Goal: Transaction & Acquisition: Purchase product/service

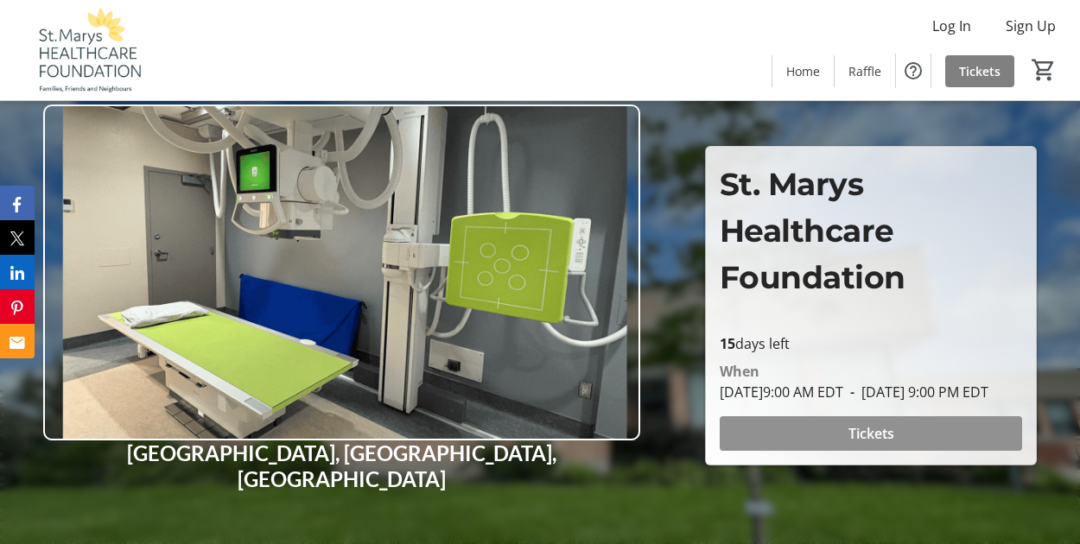
click at [870, 440] on span "Tickets" at bounding box center [872, 433] width 46 height 21
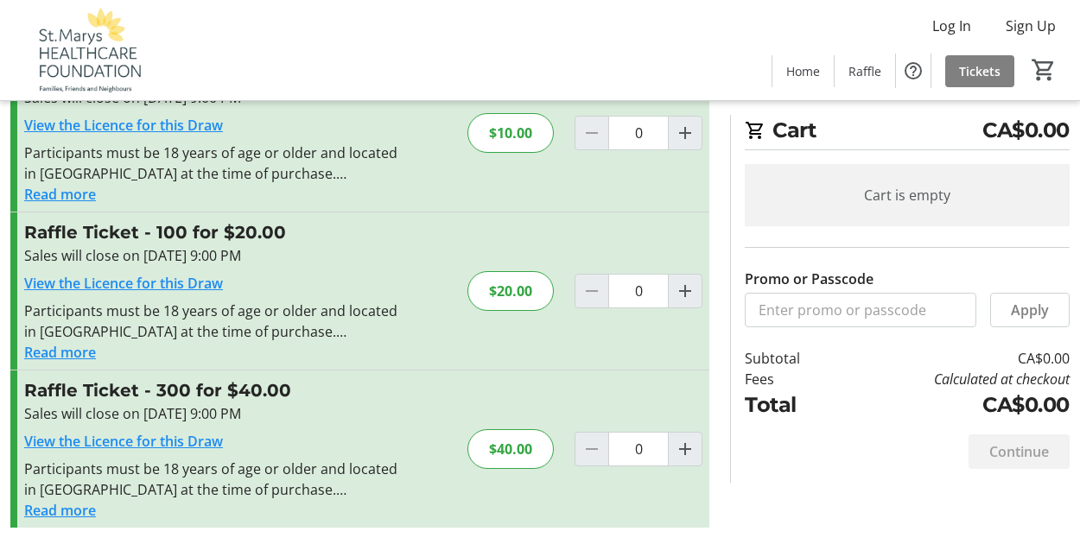
scroll to position [251, 0]
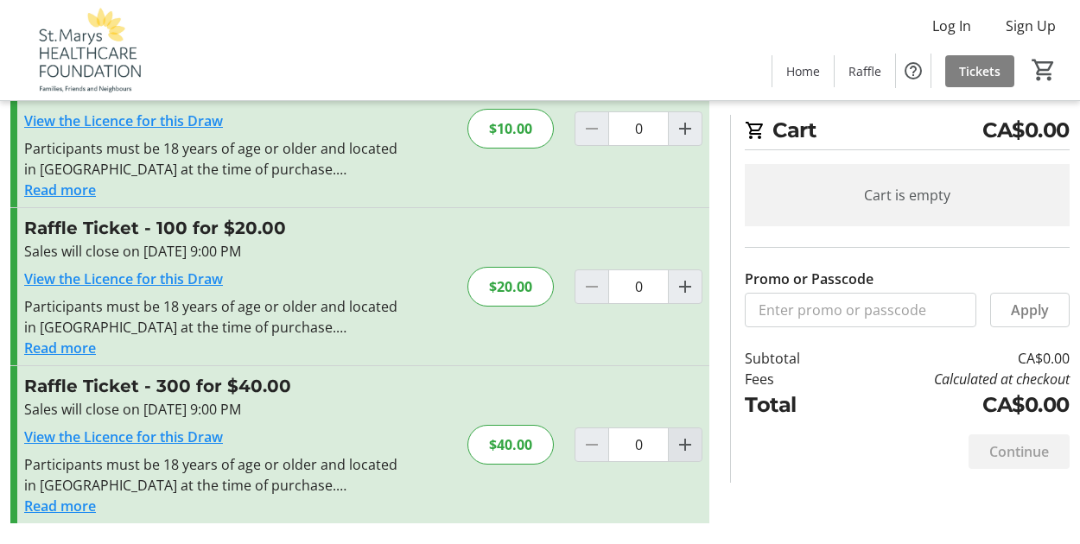
click at [689, 448] on mat-icon "Increment by one" at bounding box center [685, 445] width 21 height 21
type input "1"
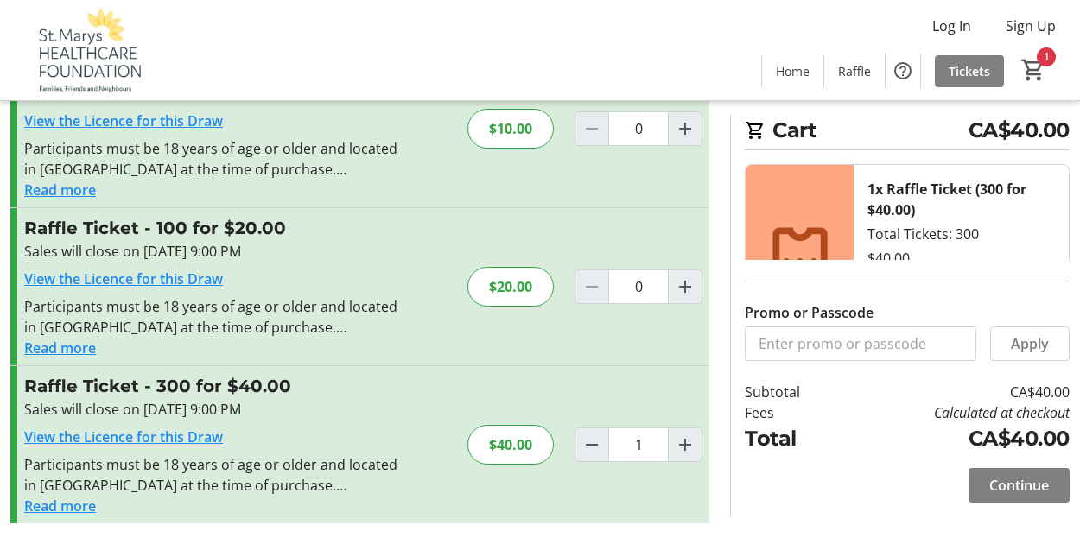
click at [669, 429] on button "Increment by one" at bounding box center [685, 445] width 33 height 33
type input "2"
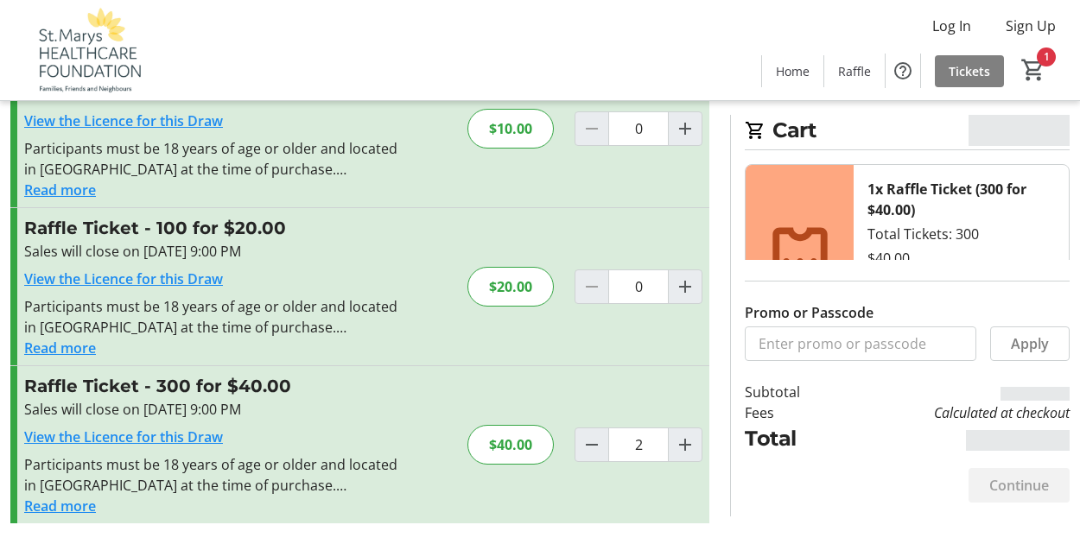
type input "2"
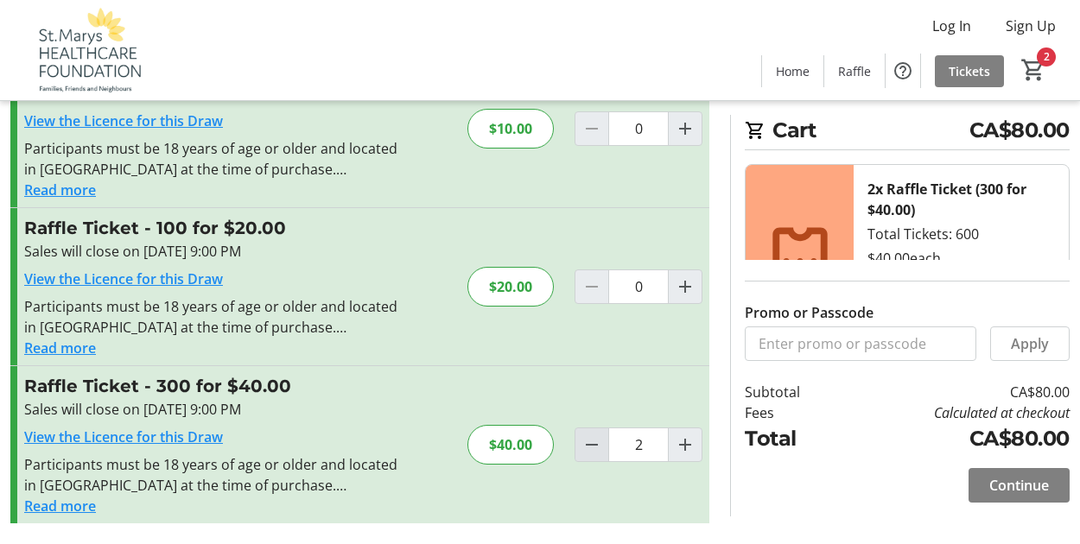
click at [592, 445] on mat-icon "Decrement by one" at bounding box center [592, 445] width 21 height 21
type input "1"
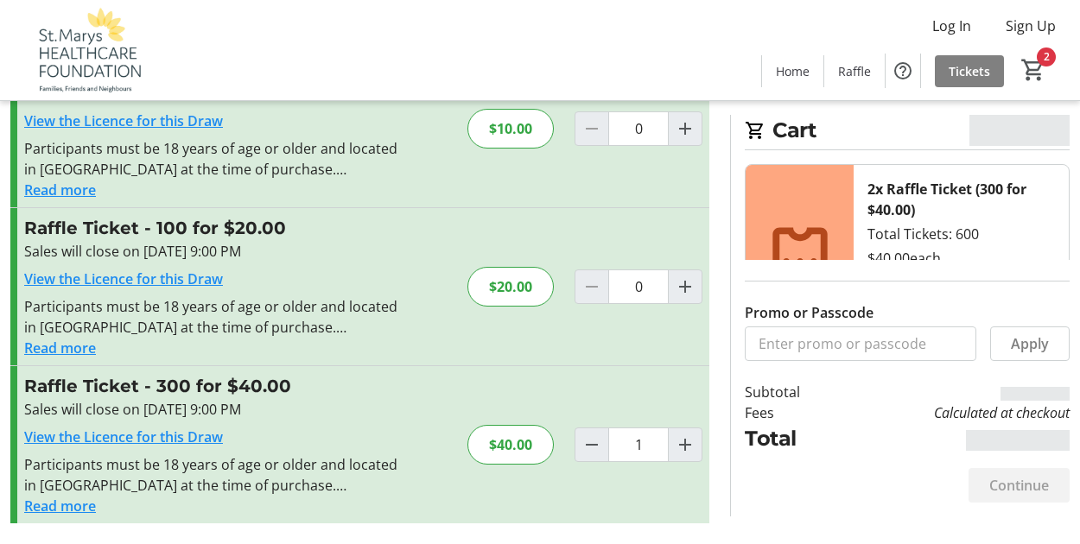
type input "1"
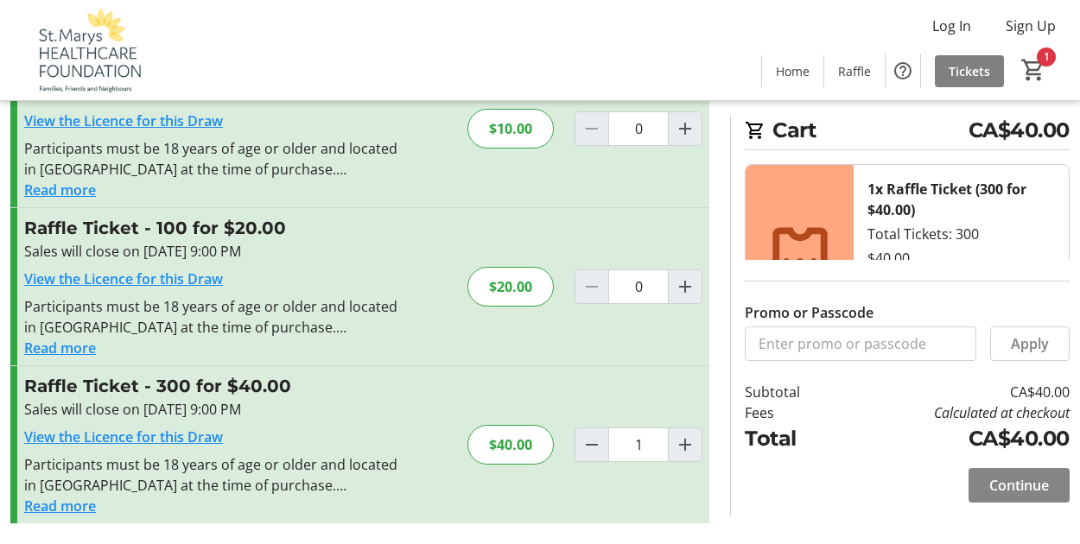
click at [576, 429] on button "Decrement by one" at bounding box center [592, 445] width 33 height 33
type input "0"
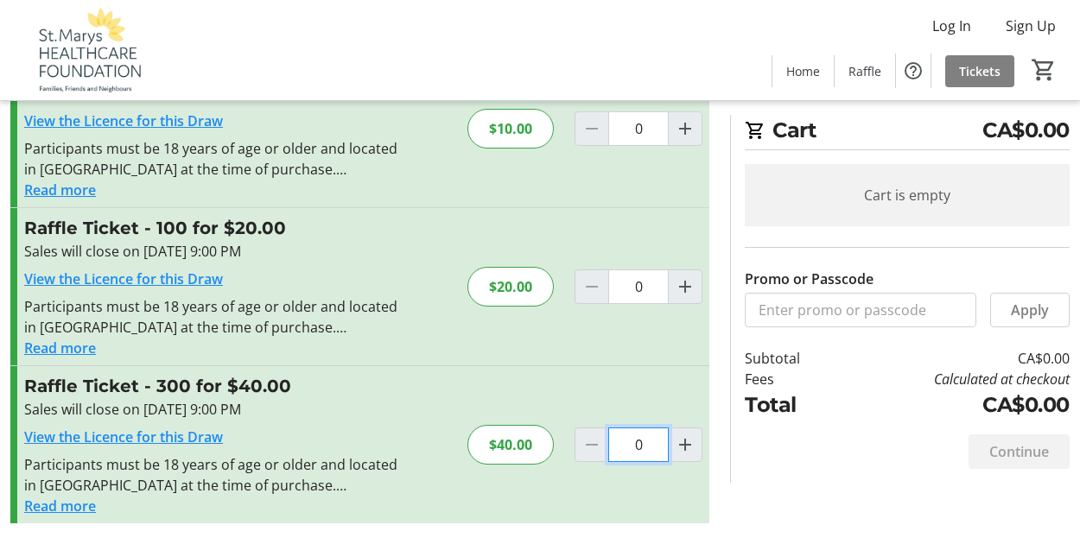
click at [646, 442] on input "0" at bounding box center [638, 445] width 60 height 35
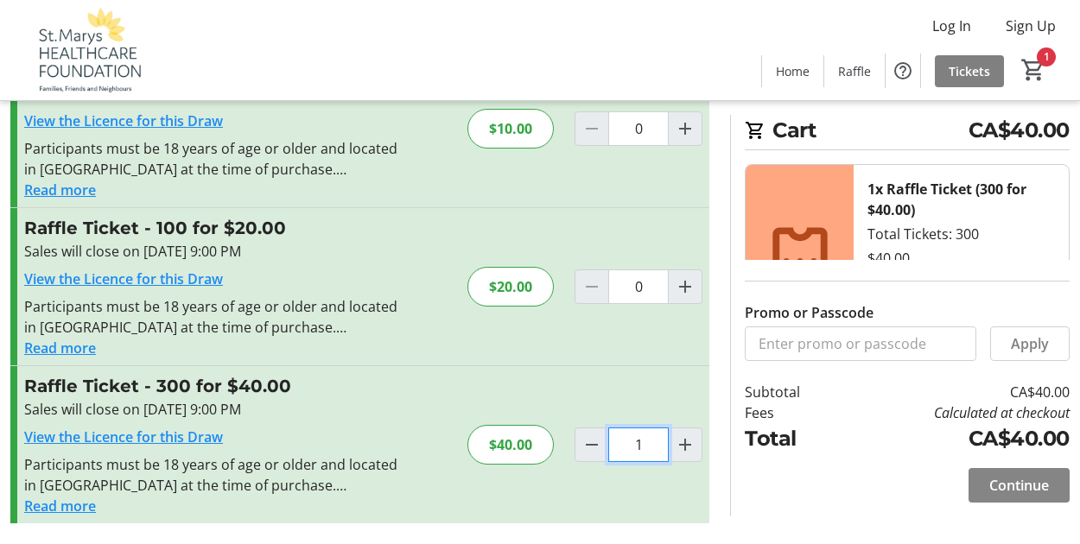
type input "1"
click at [1001, 486] on span "Continue" at bounding box center [1019, 485] width 60 height 21
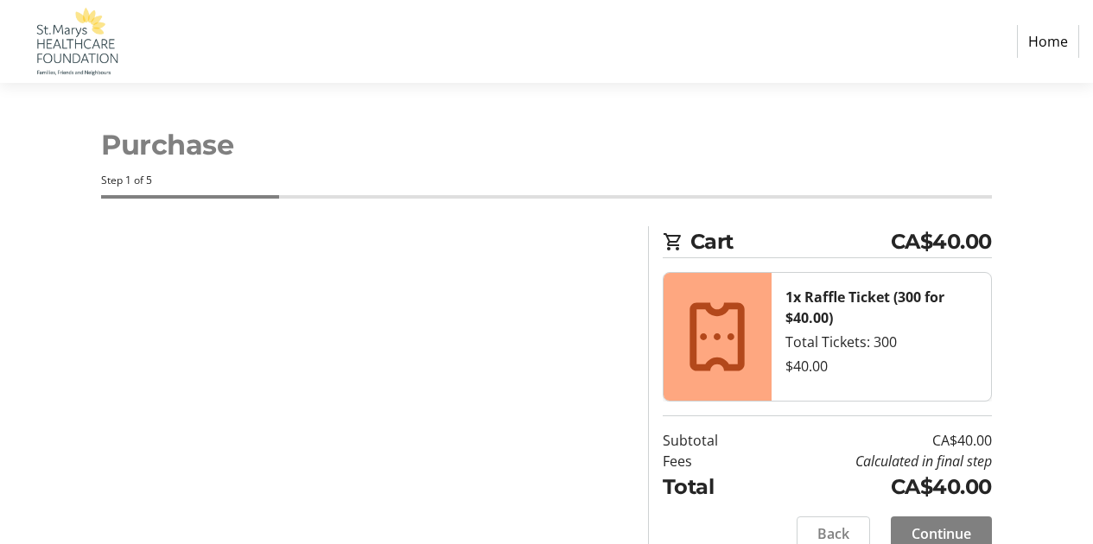
select select "CA"
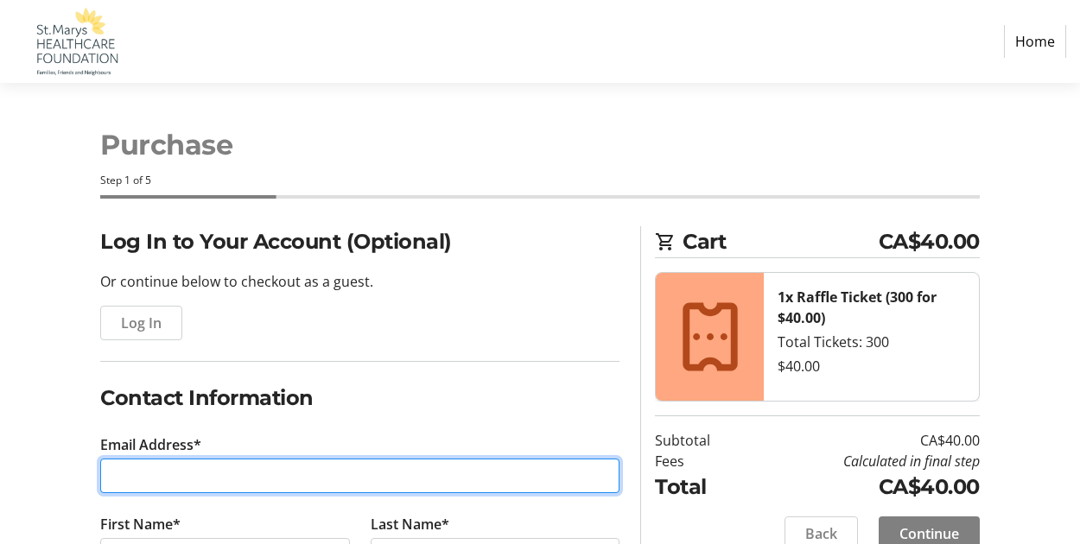
click at [195, 474] on input "Email Address*" at bounding box center [359, 476] width 519 height 35
type input "[EMAIL_ADDRESS][DOMAIN_NAME]"
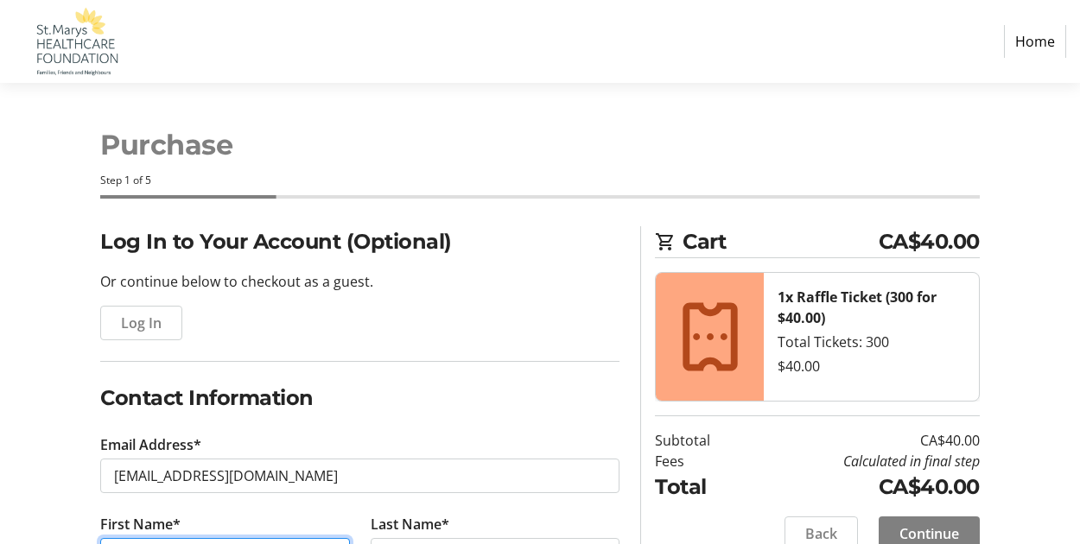
type input "Moira"
type input "Cappie"
type input "[PHONE_NUMBER]"
type input "[STREET_ADDRESS]"
type input "St Marys"
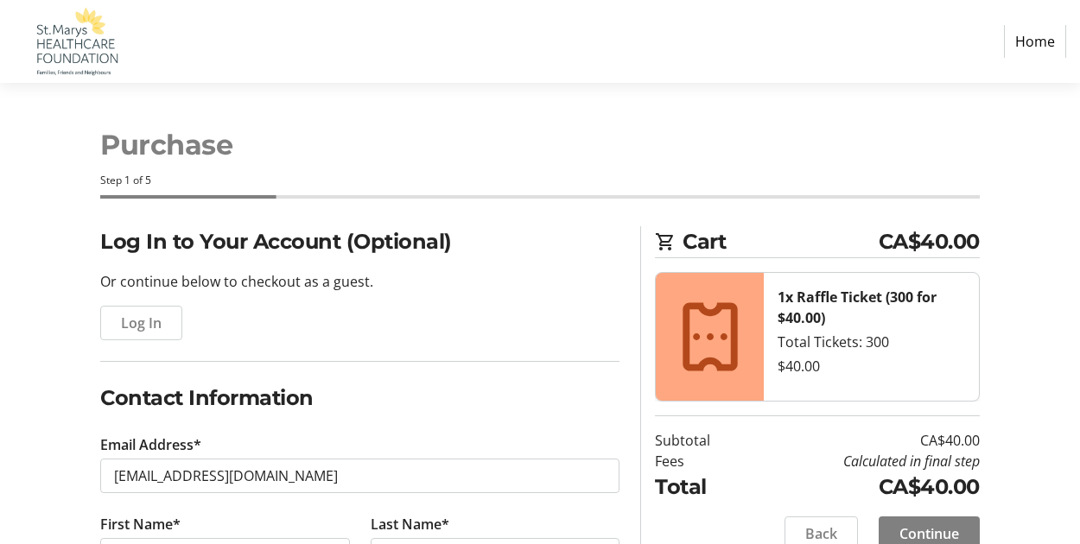
select select "ON"
type input "N4X 0B3"
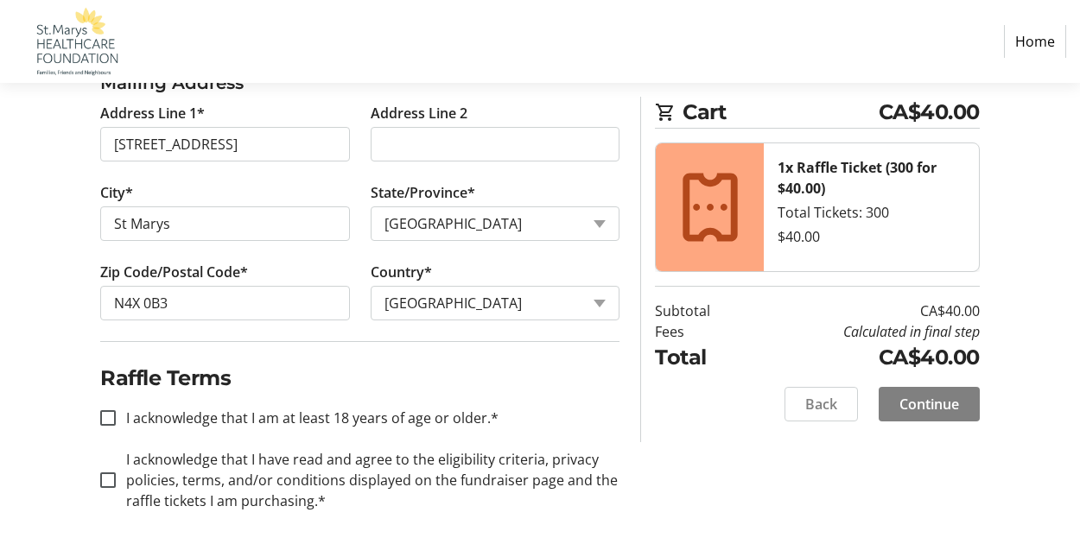
scroll to position [734, 0]
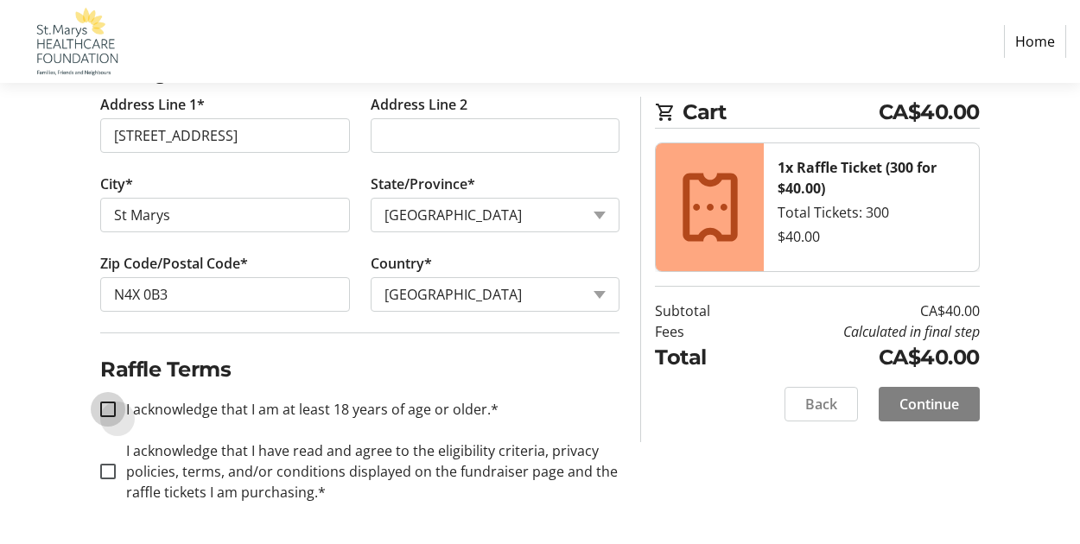
click at [103, 410] on input "I acknowledge that I am at least 18 years of age or older.*" at bounding box center [108, 410] width 16 height 16
checkbox input "true"
click at [104, 473] on input "I acknowledge that I have read and agree to the eligibility criteria, privacy p…" at bounding box center [108, 472] width 16 height 16
checkbox input "true"
click at [925, 410] on span "Continue" at bounding box center [930, 404] width 60 height 21
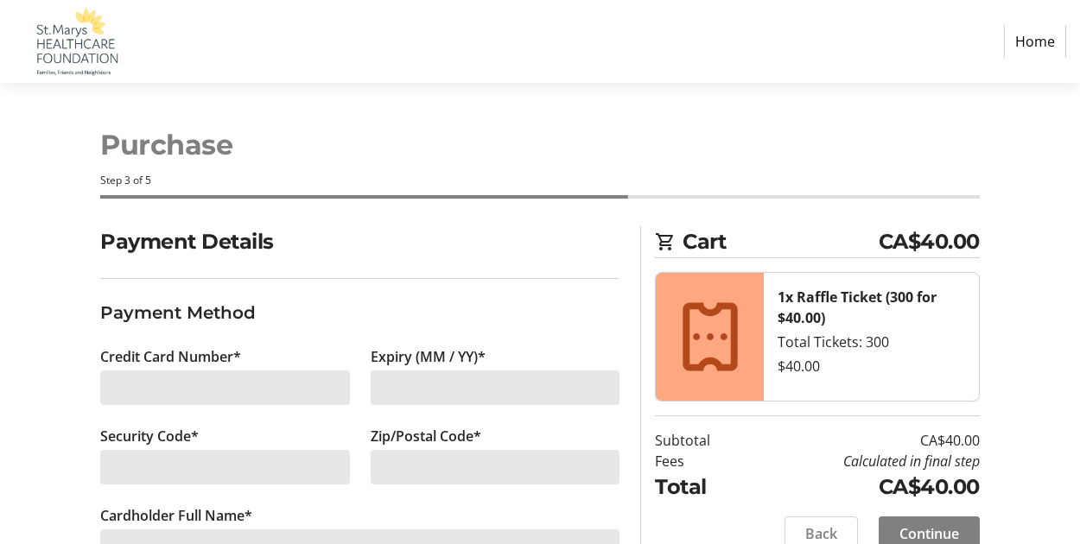
click at [123, 396] on div at bounding box center [225, 388] width 250 height 35
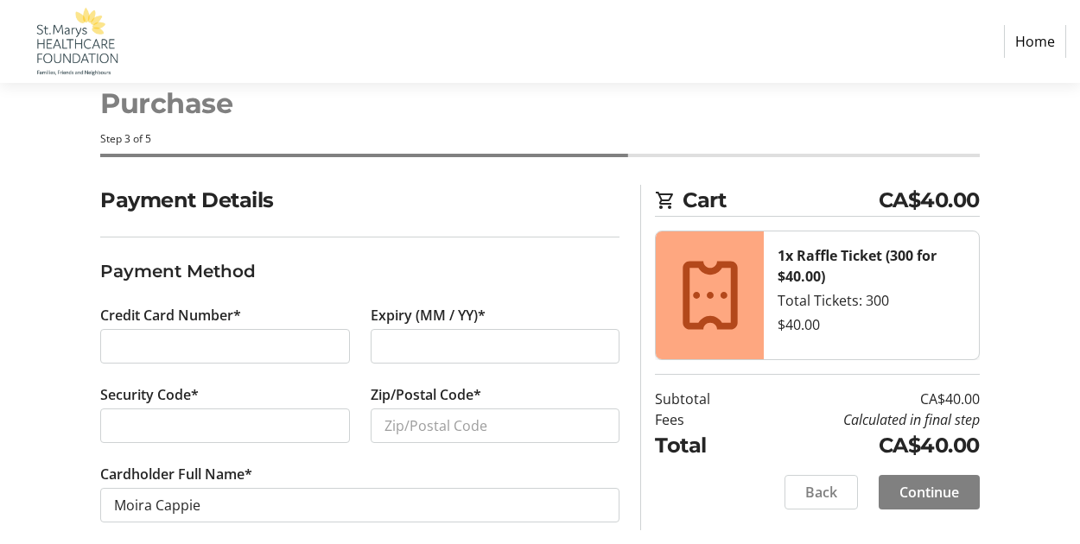
scroll to position [61, 0]
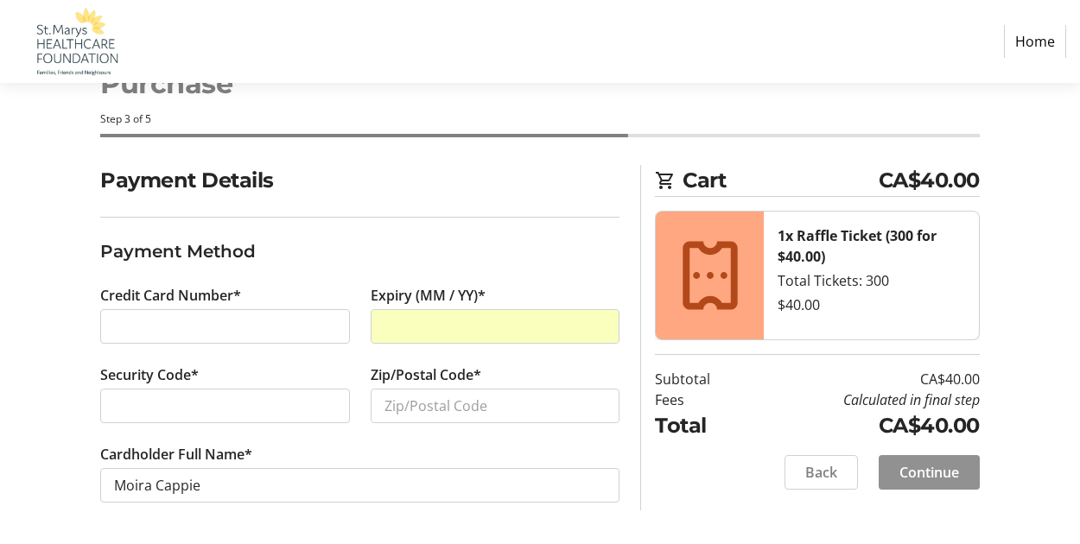
click at [926, 467] on span "Continue" at bounding box center [930, 472] width 60 height 21
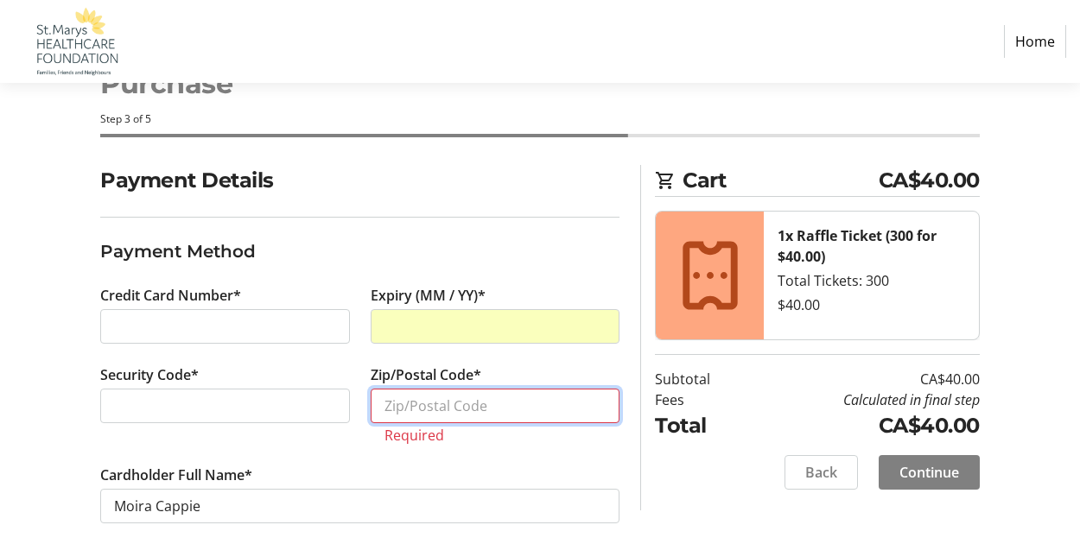
click at [423, 402] on input "Zip/Postal Code*" at bounding box center [496, 406] width 250 height 35
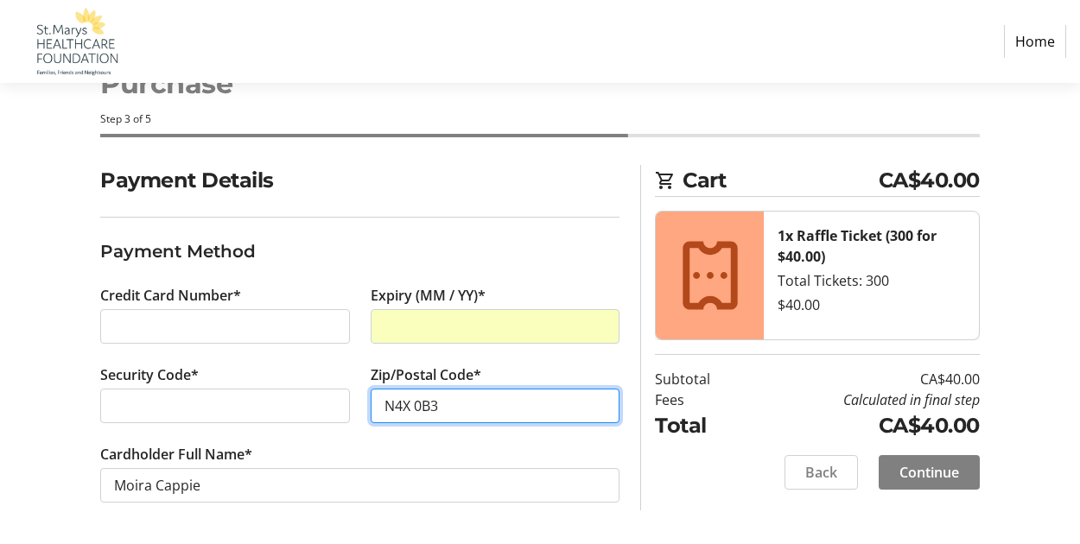
type input "N4X 0B3"
click at [460, 313] on div at bounding box center [496, 326] width 250 height 35
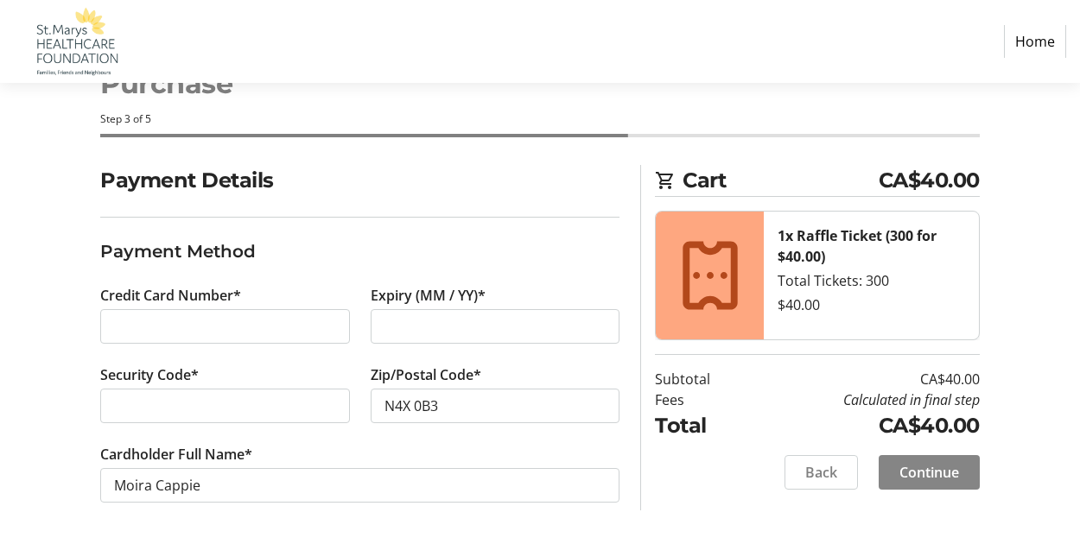
click at [922, 468] on span "Continue" at bounding box center [930, 472] width 60 height 21
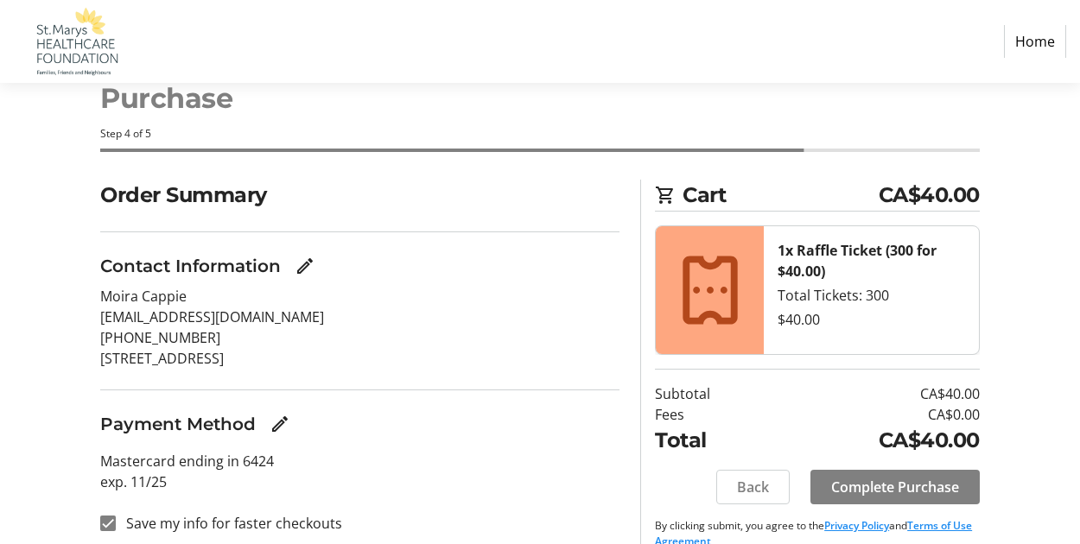
scroll to position [73, 0]
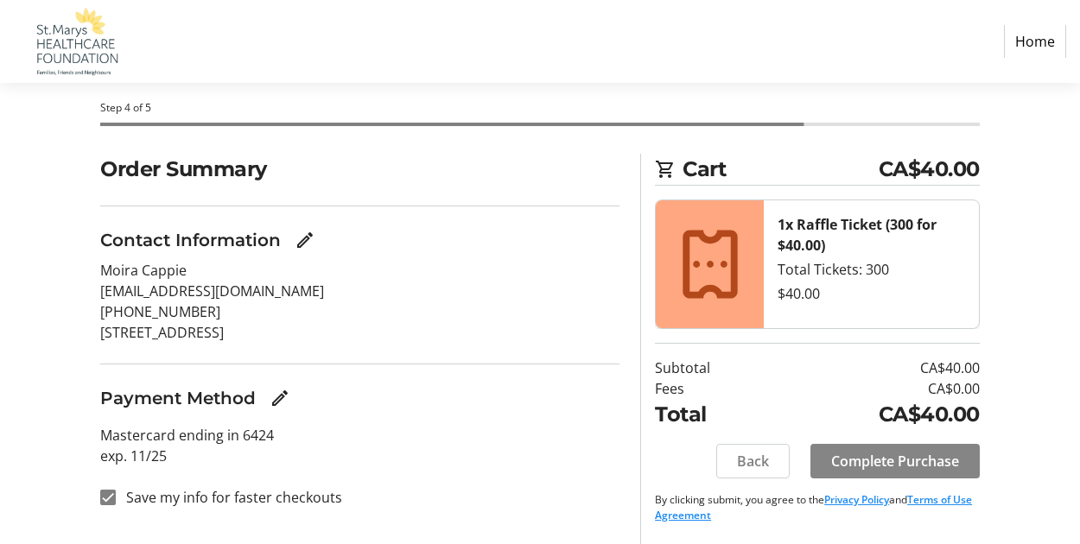
click at [877, 461] on span "Complete Purchase" at bounding box center [895, 461] width 128 height 21
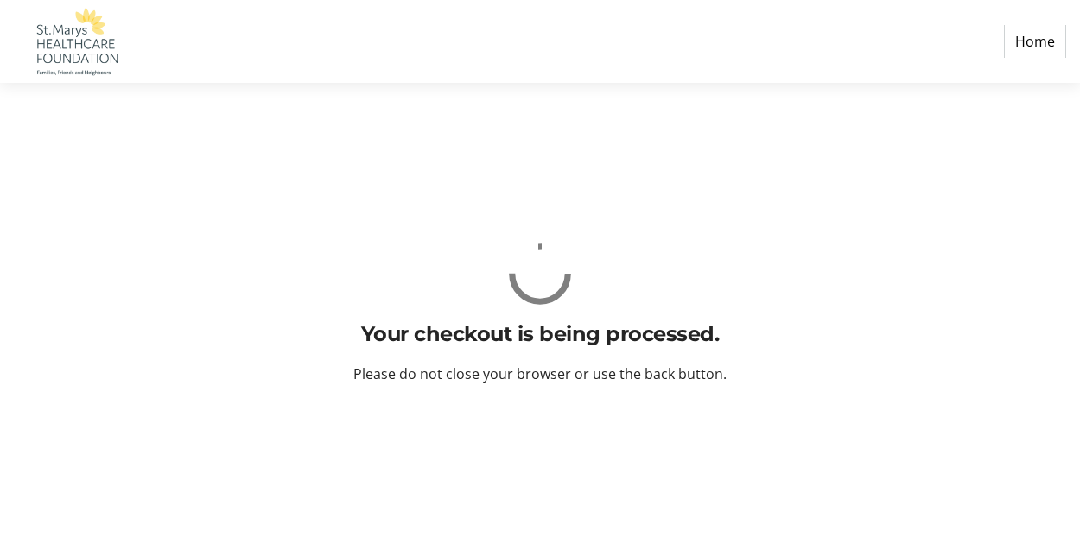
scroll to position [0, 0]
